Goal: Find contact information: Find contact information

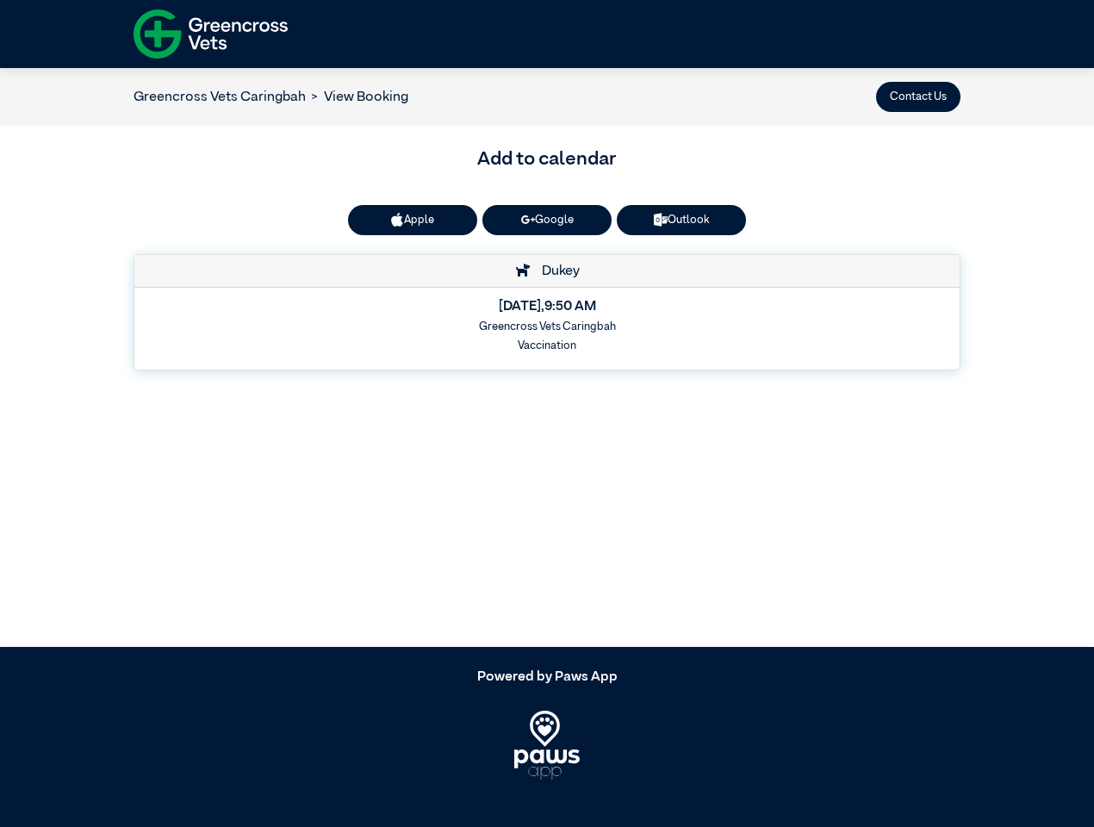
click at [919, 97] on button "Contact Us" at bounding box center [918, 97] width 84 height 30
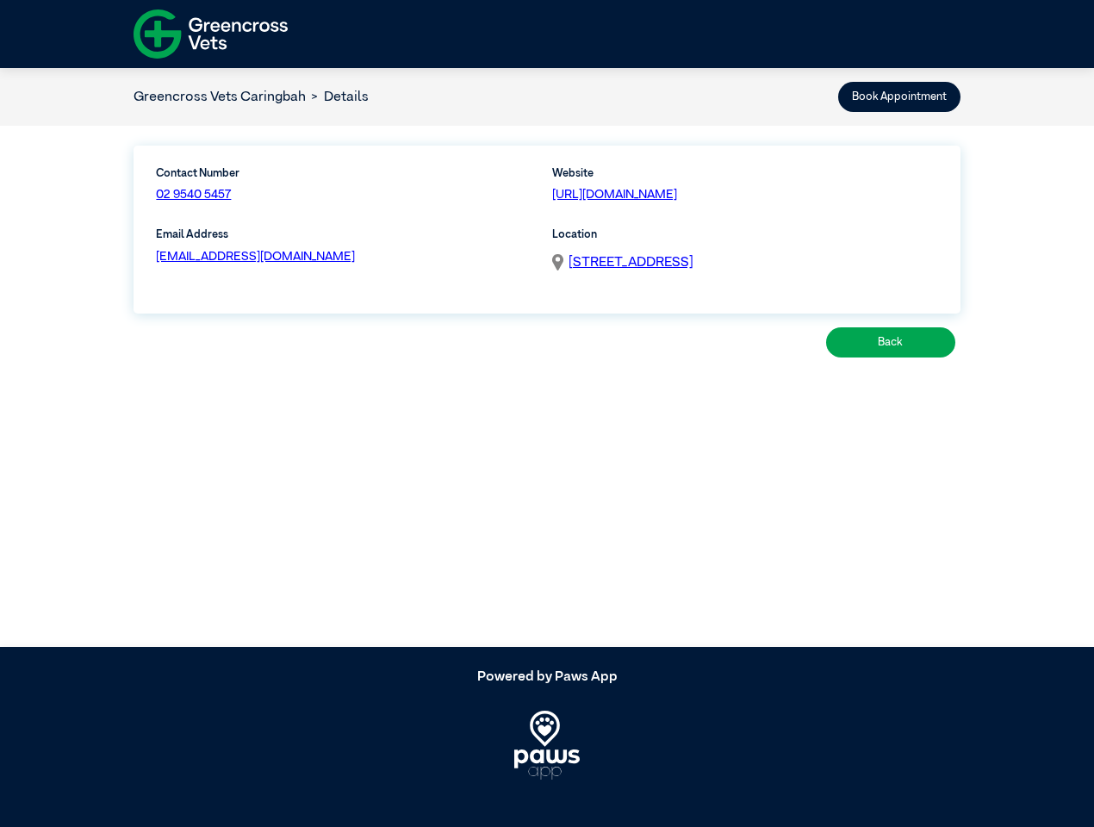
click at [413, 220] on div "Contact Number 02 9540 5457 Website [URL][DOMAIN_NAME] Email Address [EMAIL_ADD…" at bounding box center [548, 224] width 804 height 151
